Goal: Check status: Check status

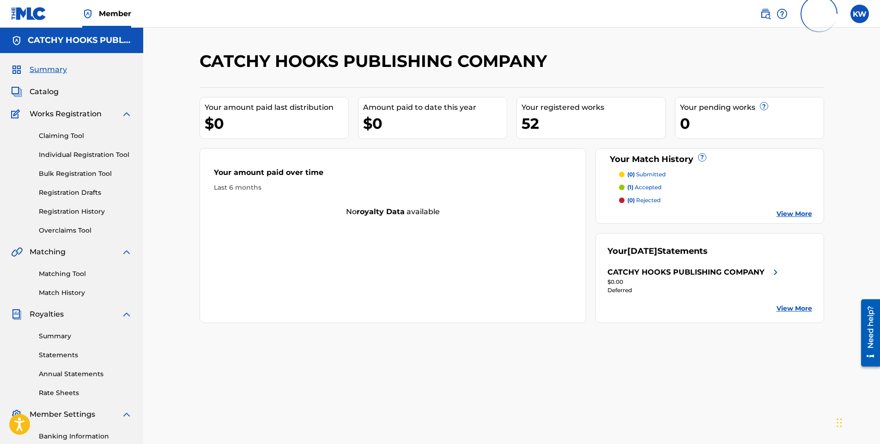
click at [652, 187] on p "(1) accepted" at bounding box center [644, 187] width 34 height 8
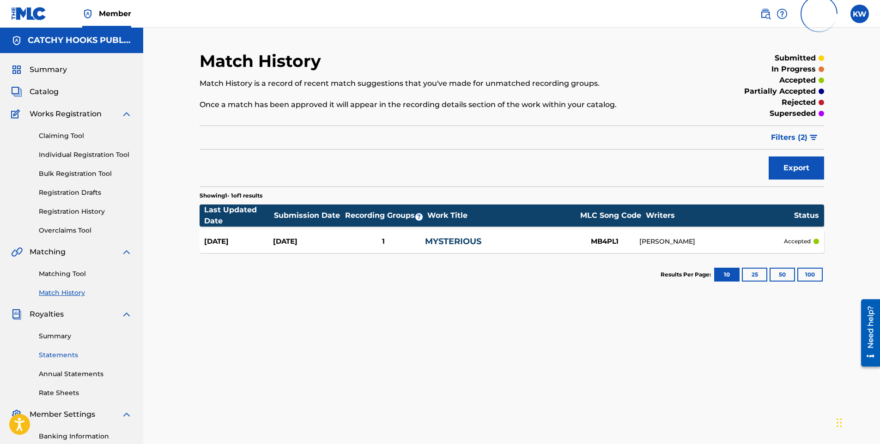
click at [62, 355] on link "Statements" at bounding box center [85, 356] width 93 height 10
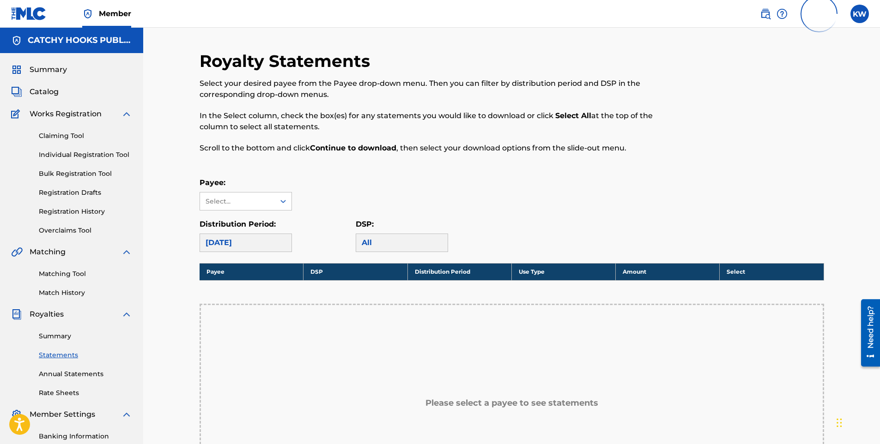
click at [287, 244] on div "[DATE]" at bounding box center [246, 243] width 92 height 18
click at [284, 201] on icon at bounding box center [283, 201] width 9 height 9
click at [252, 221] on div "CATCHY HOOKS PUBLISHING COMPANY" at bounding box center [245, 233] width 91 height 45
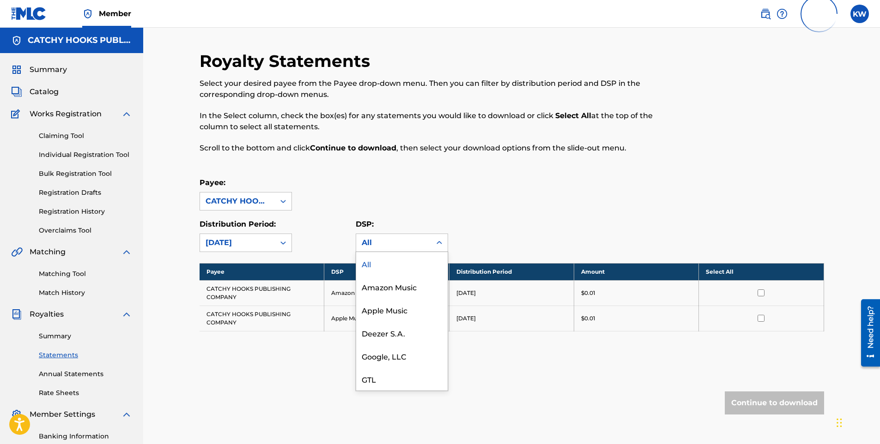
click at [430, 245] on div "All" at bounding box center [393, 243] width 75 height 18
click at [394, 266] on div "All" at bounding box center [401, 263] width 91 height 23
click at [287, 238] on icon at bounding box center [283, 242] width 9 height 9
click at [52, 335] on link "Summary" at bounding box center [85, 337] width 93 height 10
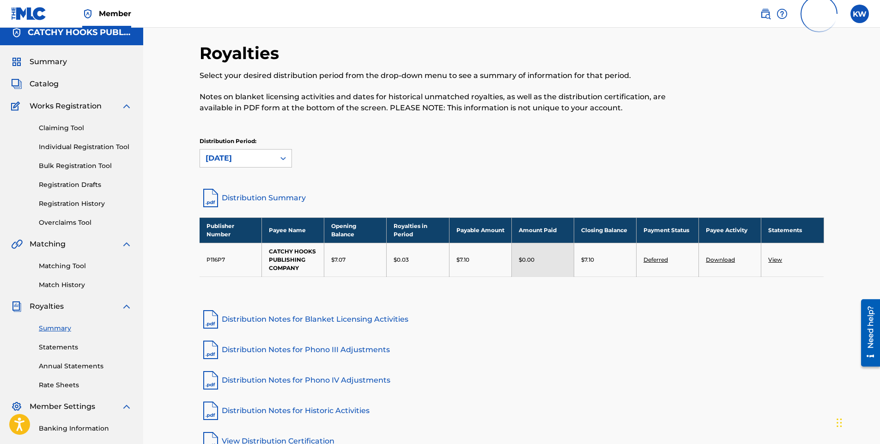
scroll to position [19, 0]
